Goal: Find specific page/section: Find specific page/section

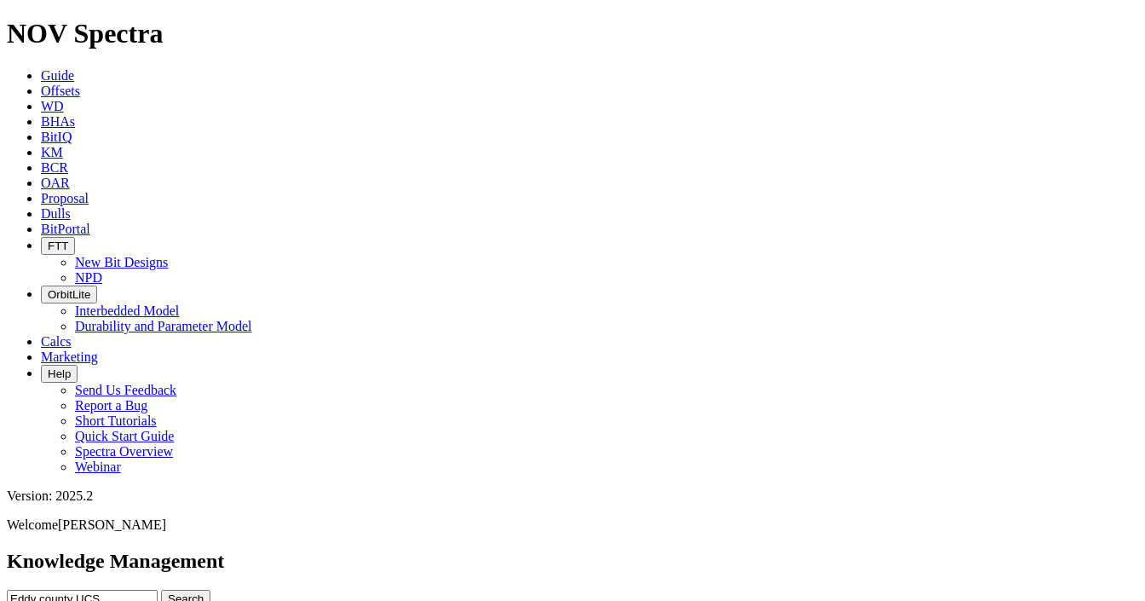
click at [158, 590] on input "Eddy county UCS" at bounding box center [82, 599] width 151 height 18
paste input "A318103"
type input "A318103"
click at [41, 206] on icon at bounding box center [41, 213] width 0 height 14
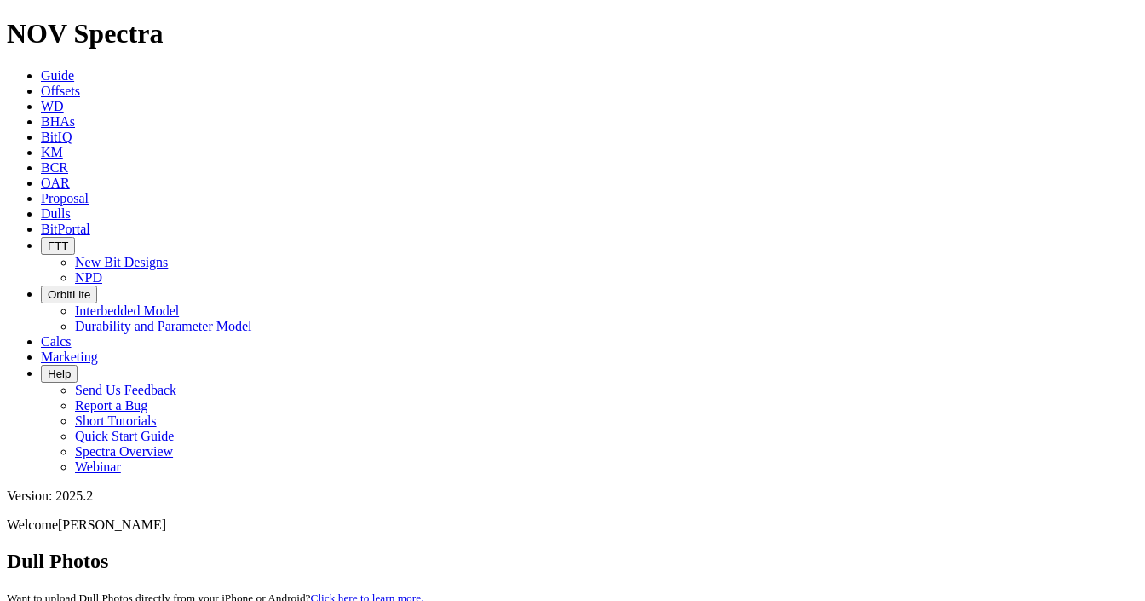
paste input "A318103"
type input "A318103"
